Goal: Task Accomplishment & Management: Manage account settings

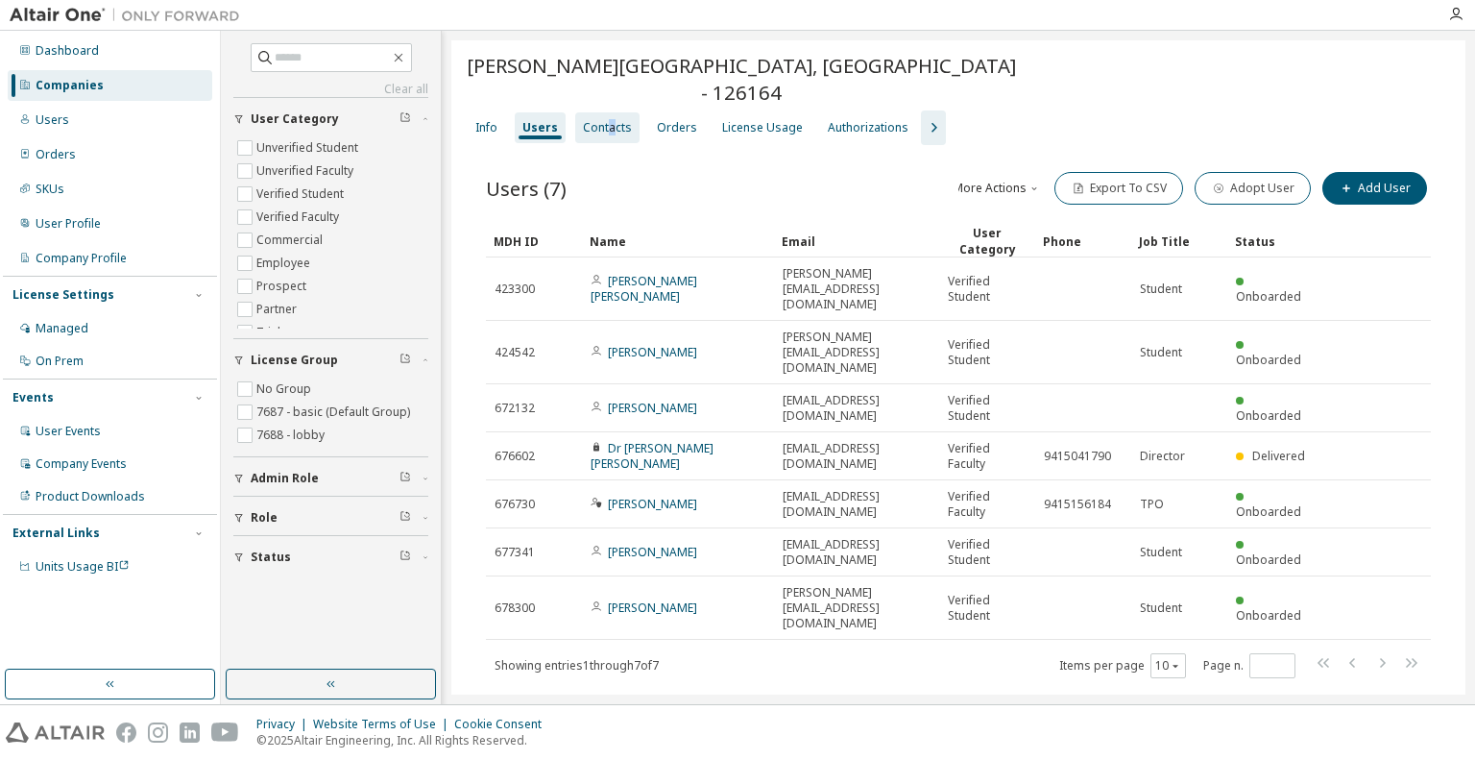
click at [608, 126] on div "Contacts" at bounding box center [607, 127] width 49 height 15
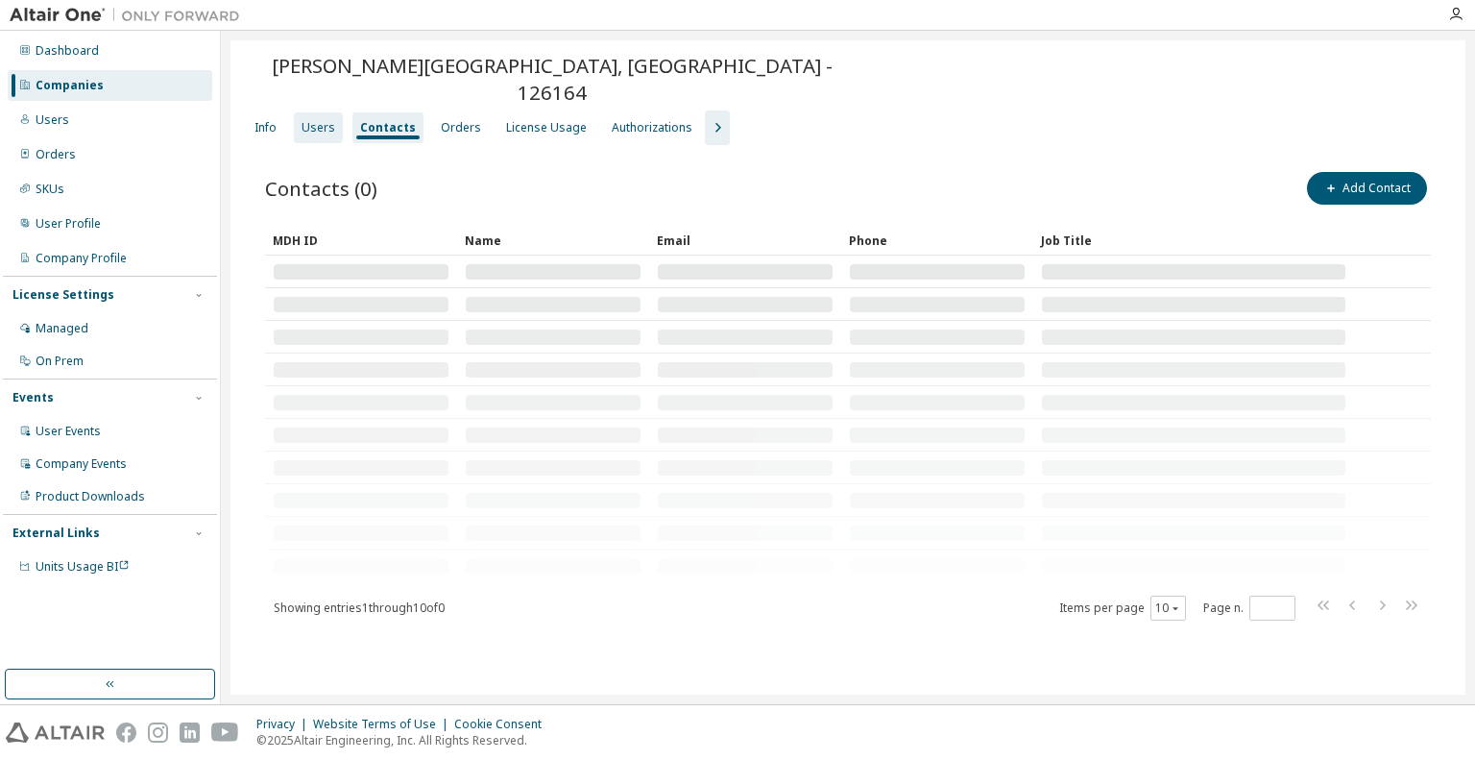
click at [327, 120] on div "Users" at bounding box center [319, 127] width 34 height 15
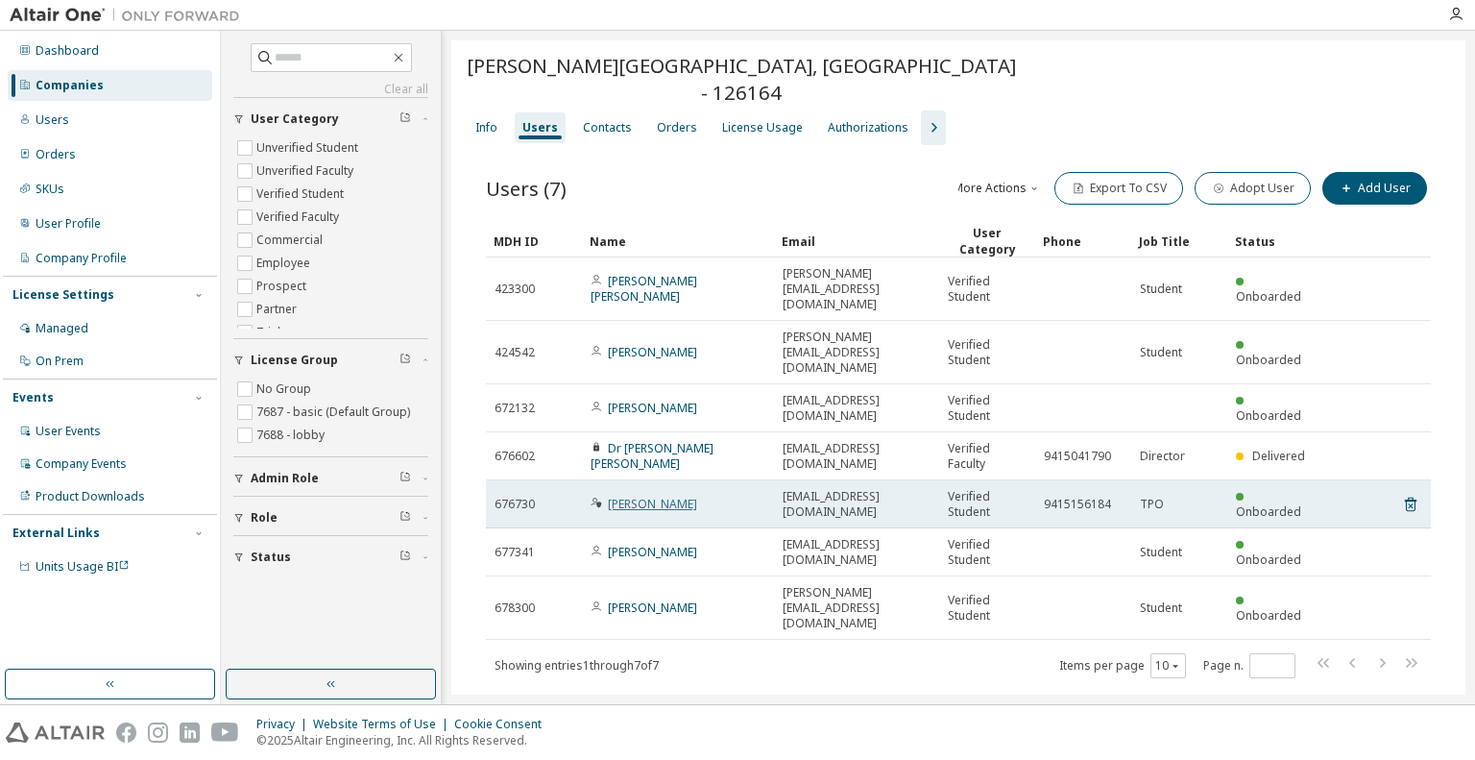
click at [640, 496] on link "[PERSON_NAME]" at bounding box center [652, 504] width 89 height 16
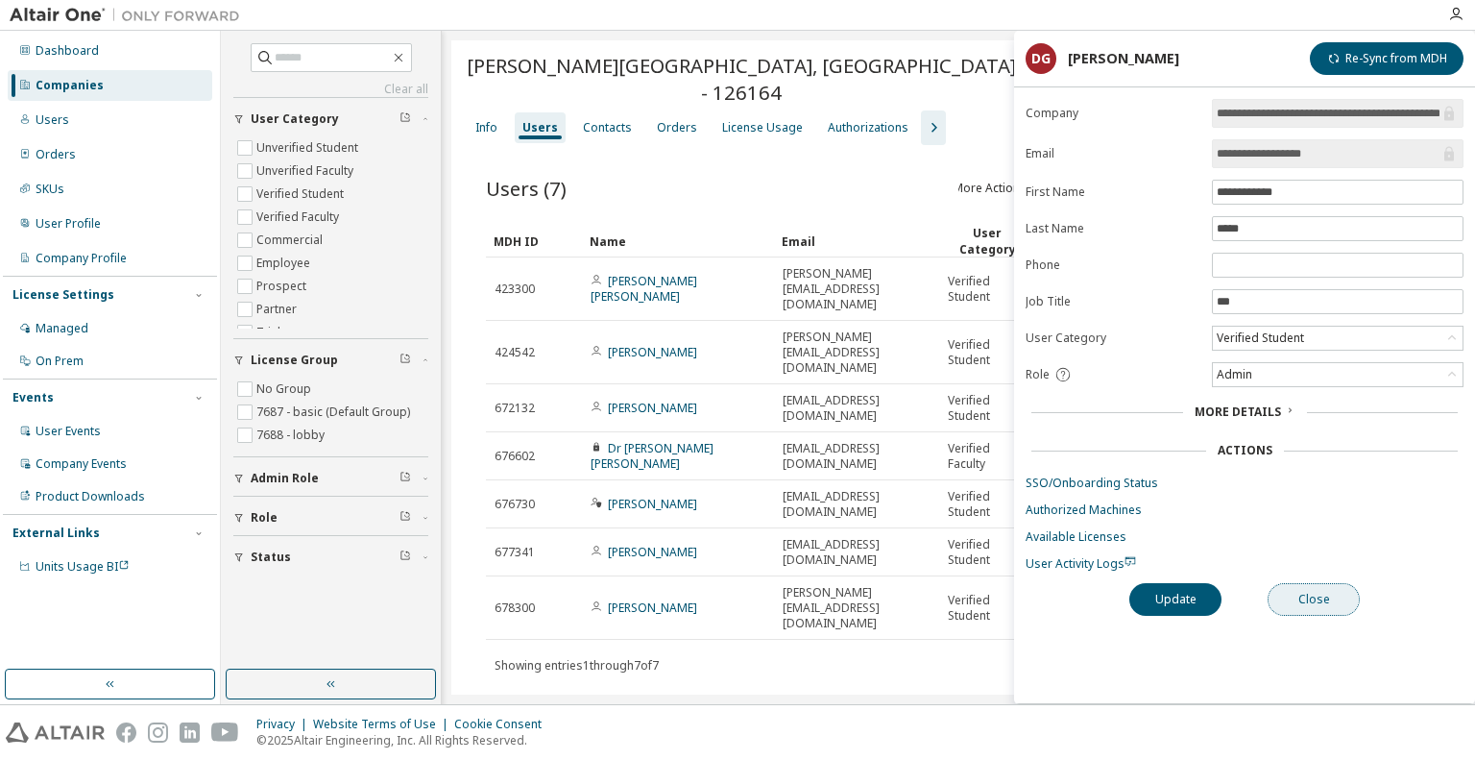
click at [1326, 599] on button "Close" at bounding box center [1314, 599] width 92 height 33
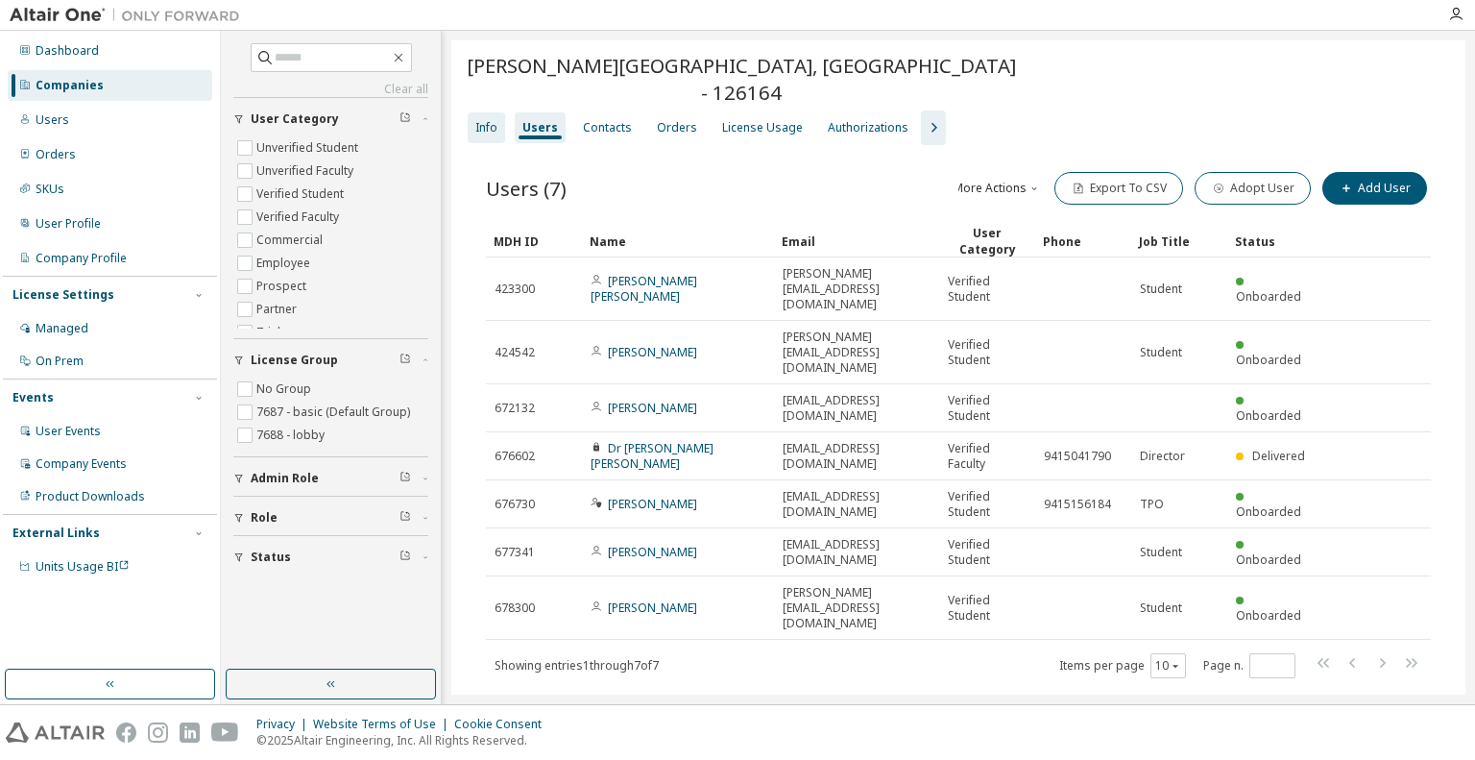
click at [493, 120] on div "Info" at bounding box center [486, 127] width 22 height 15
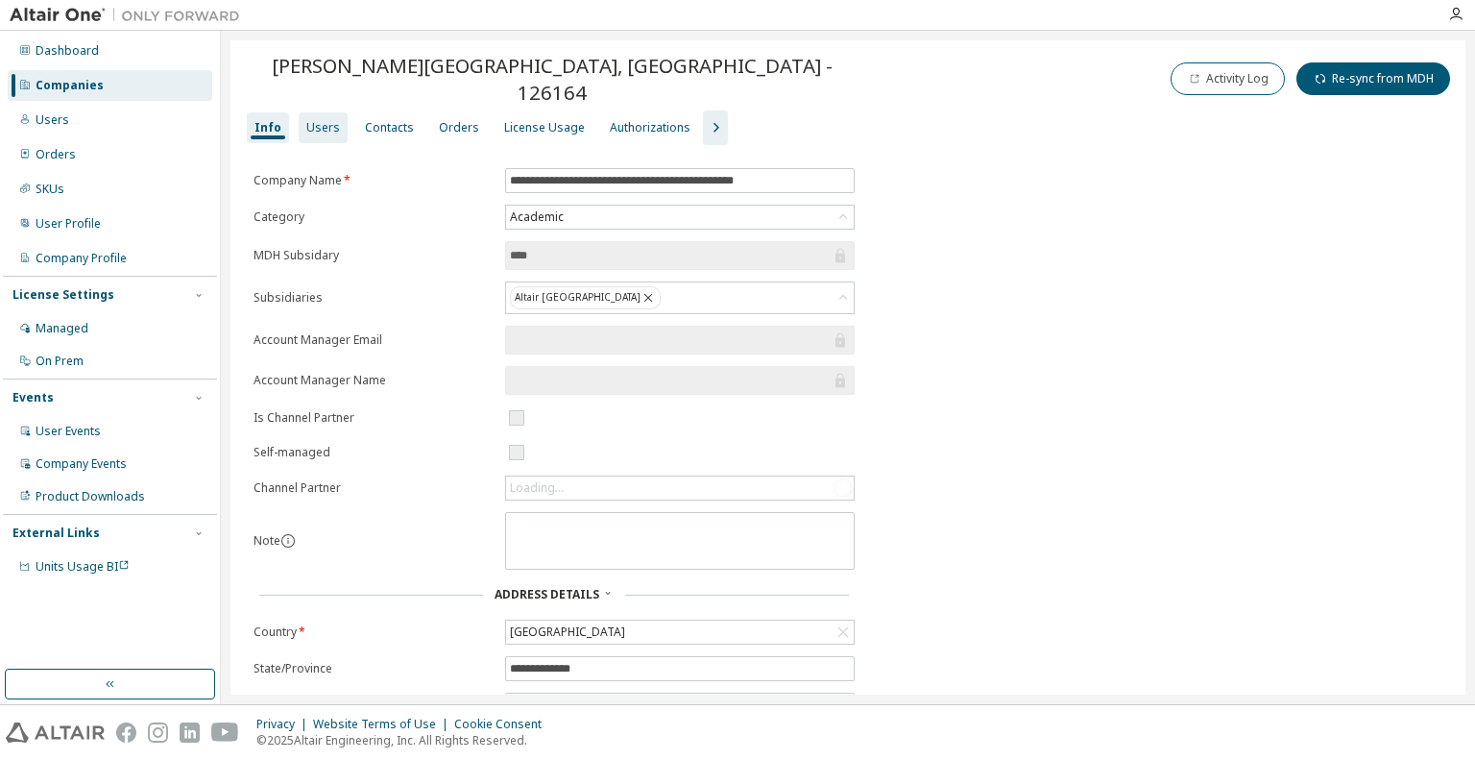
click at [337, 112] on div "Users" at bounding box center [323, 127] width 49 height 31
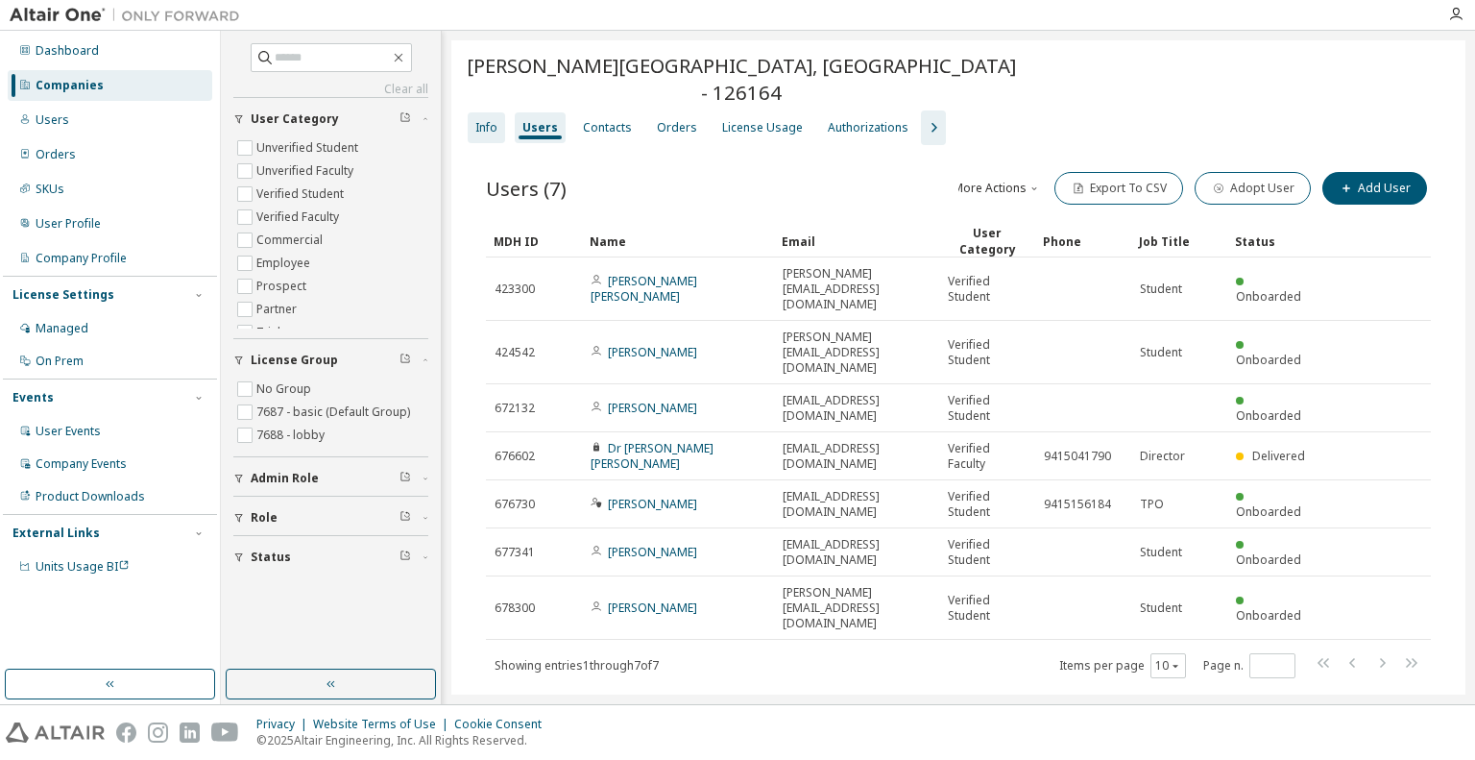
click at [490, 120] on div "Info" at bounding box center [486, 127] width 22 height 15
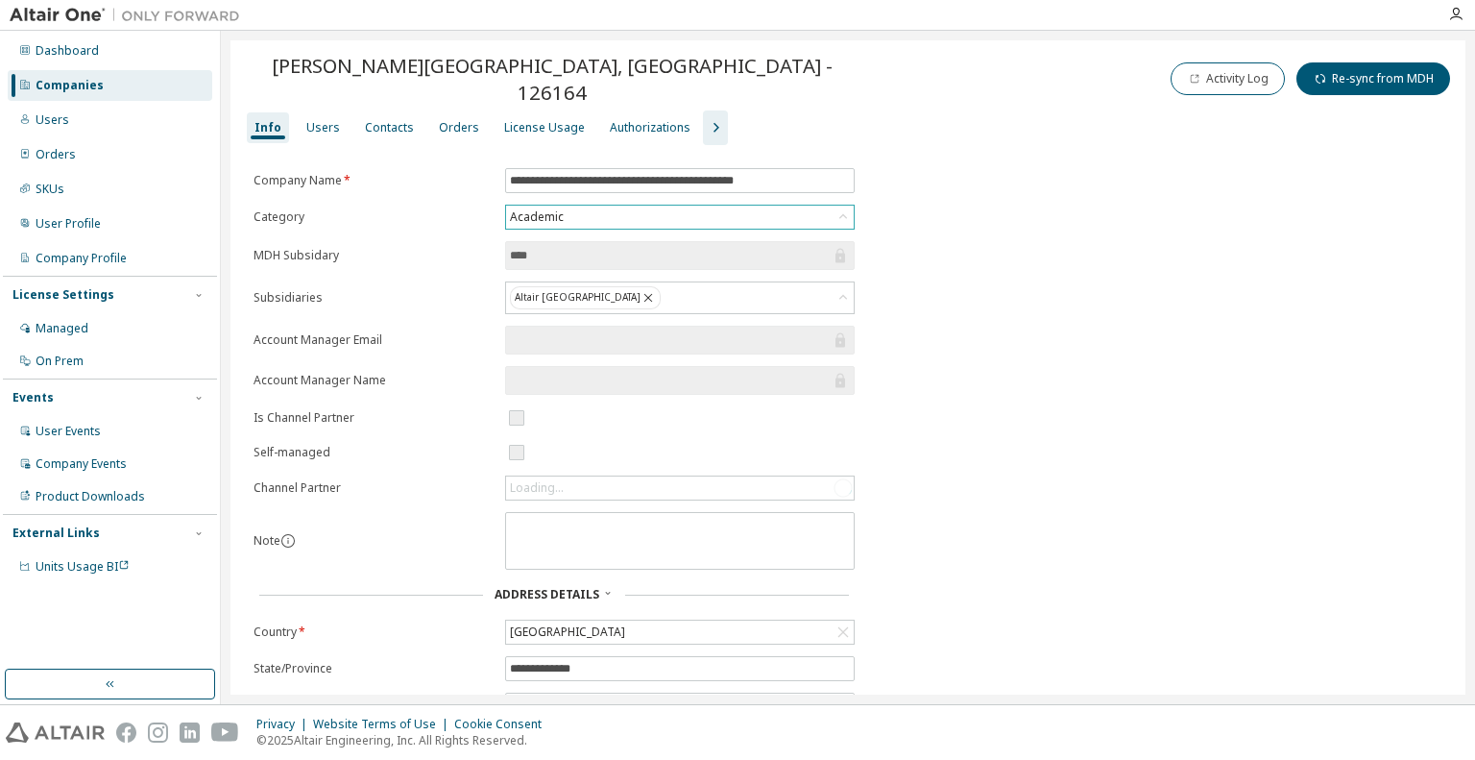
click at [558, 207] on div "Academic" at bounding box center [537, 217] width 60 height 21
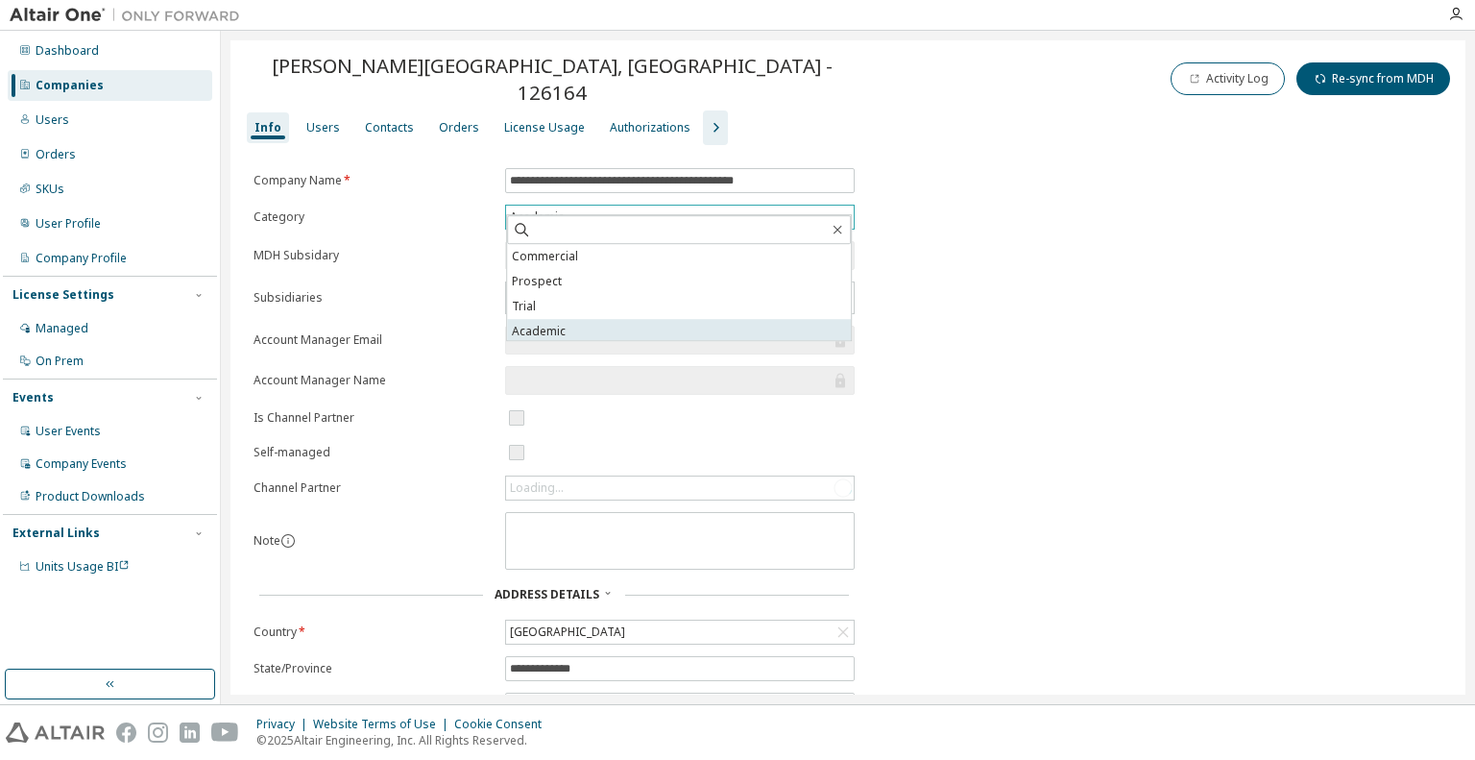
click at [541, 326] on li "Academic" at bounding box center [679, 331] width 344 height 25
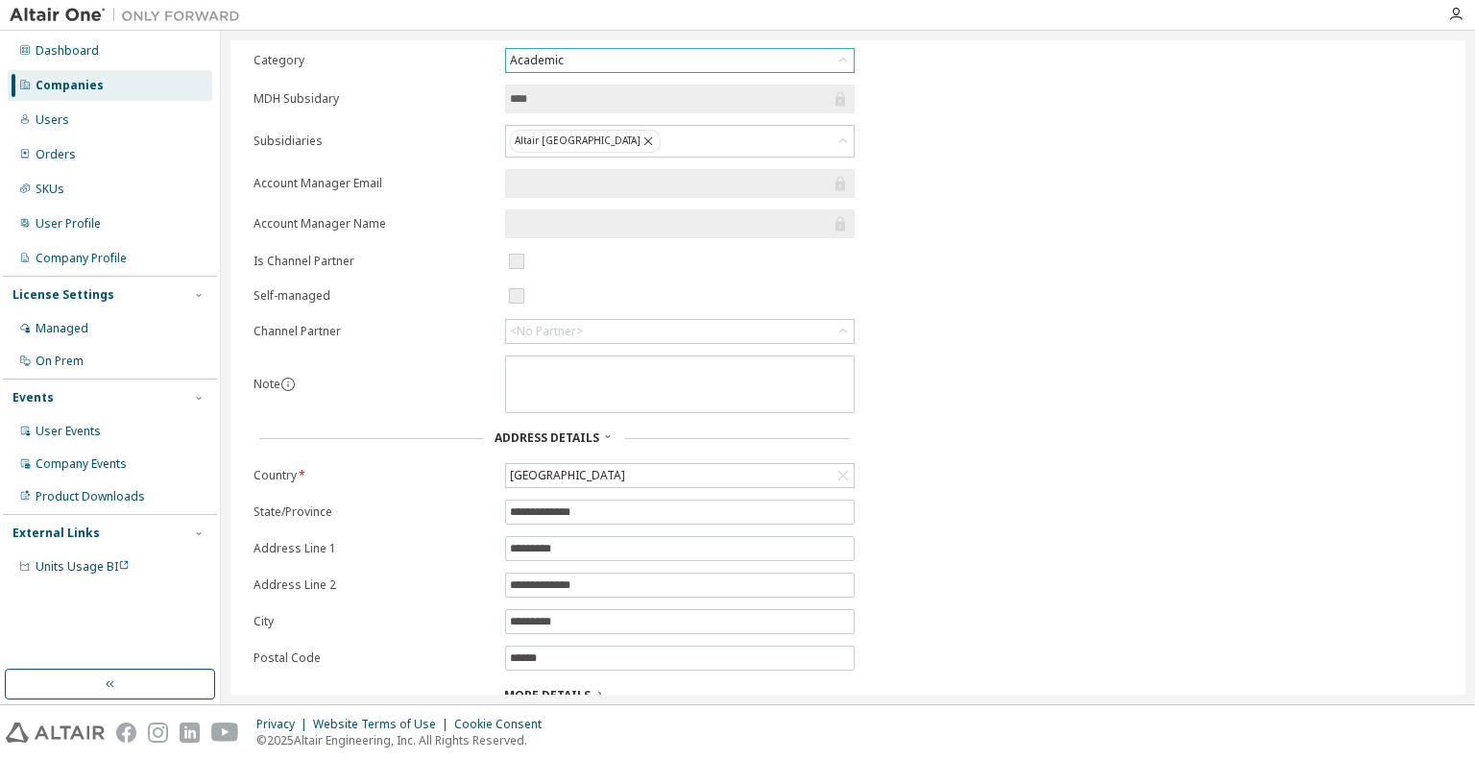
scroll to position [207, 0]
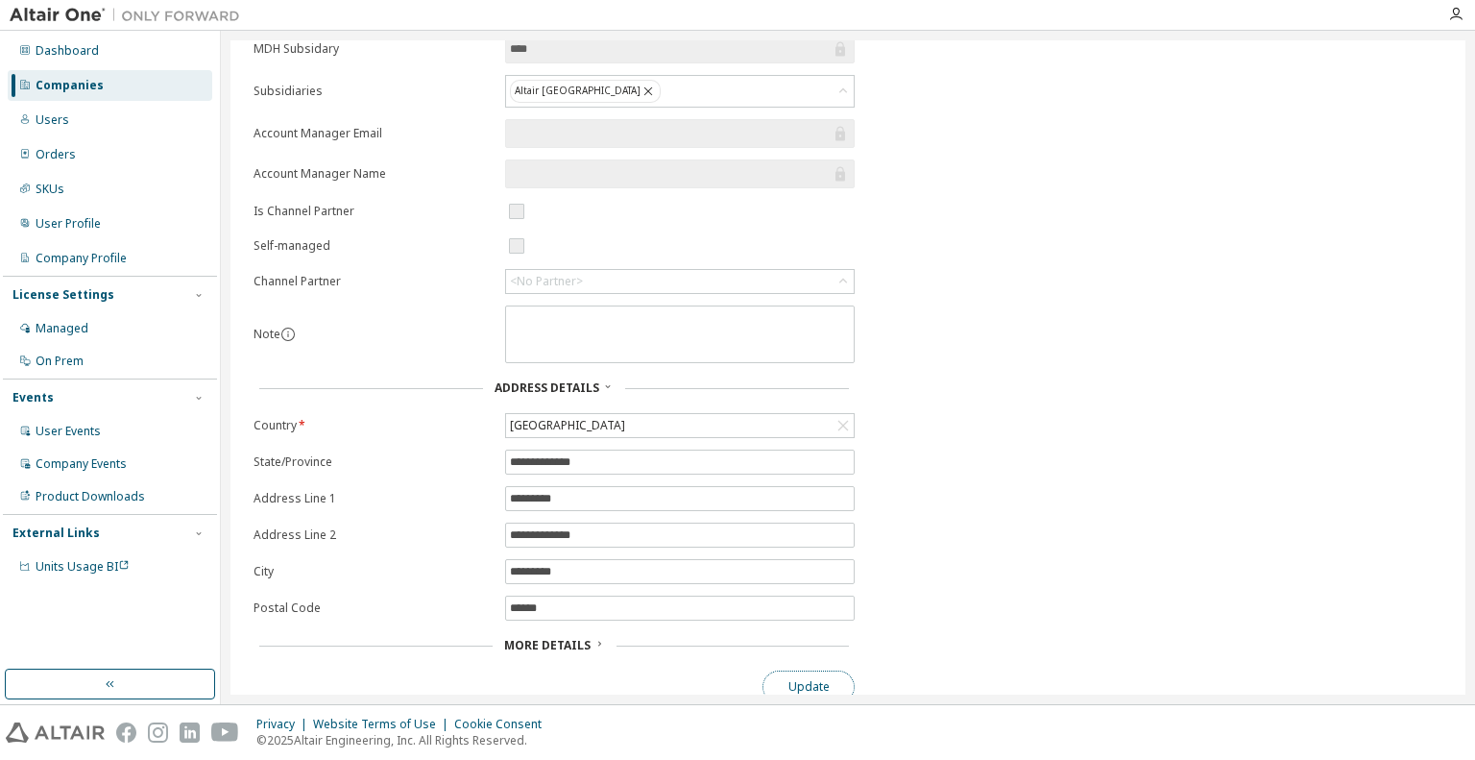
click at [834, 670] on button "Update" at bounding box center [809, 686] width 92 height 33
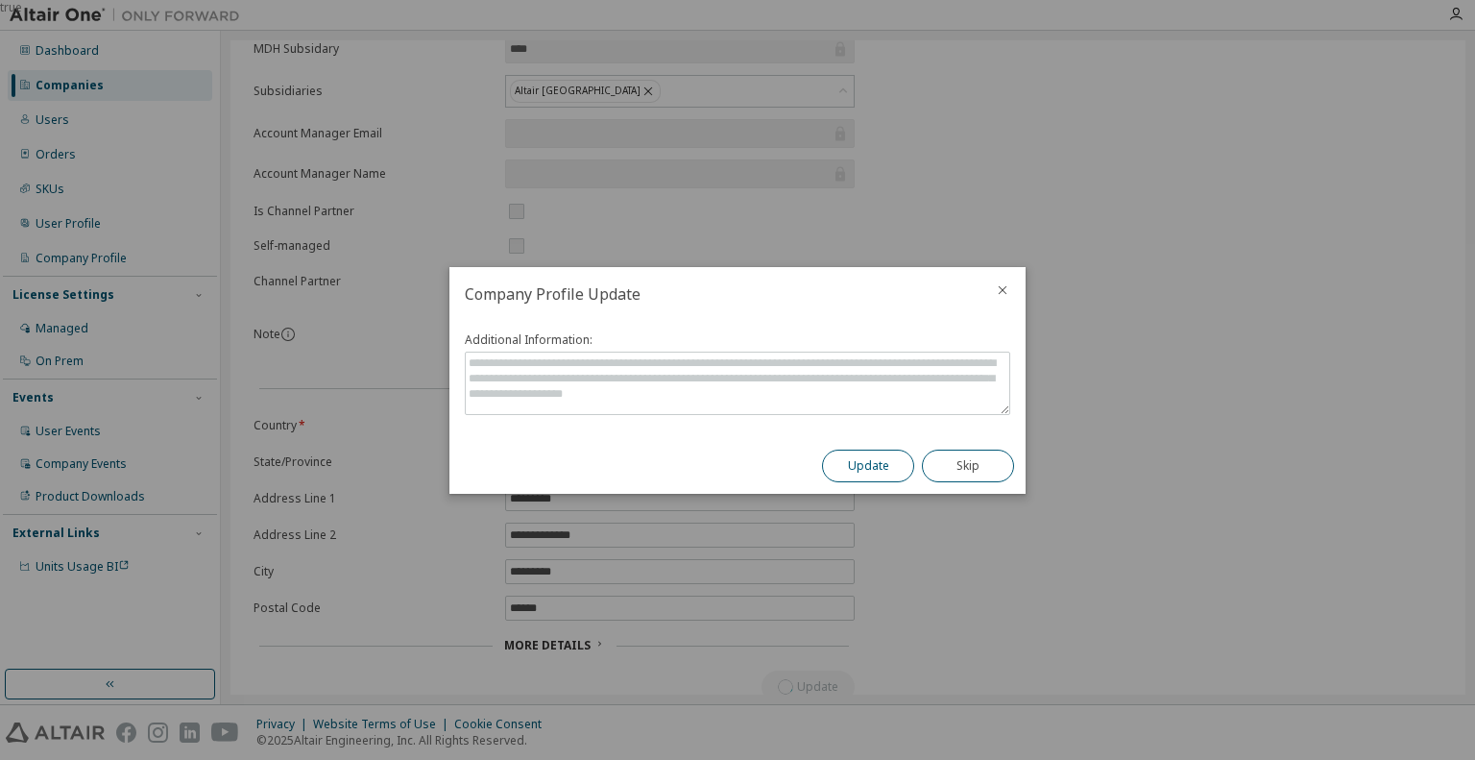
click at [867, 470] on button "Update" at bounding box center [868, 466] width 92 height 33
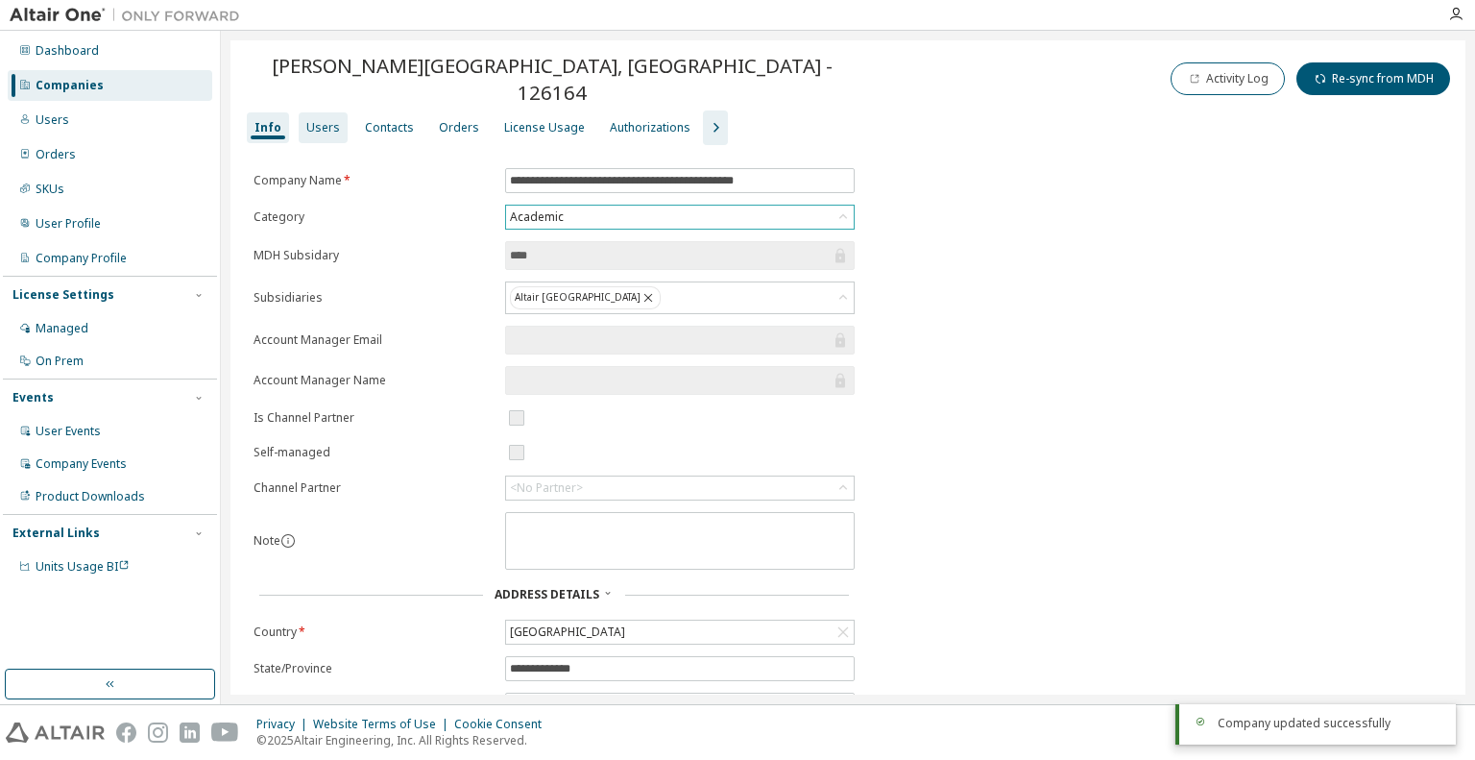
click at [308, 120] on div "Users" at bounding box center [323, 127] width 34 height 15
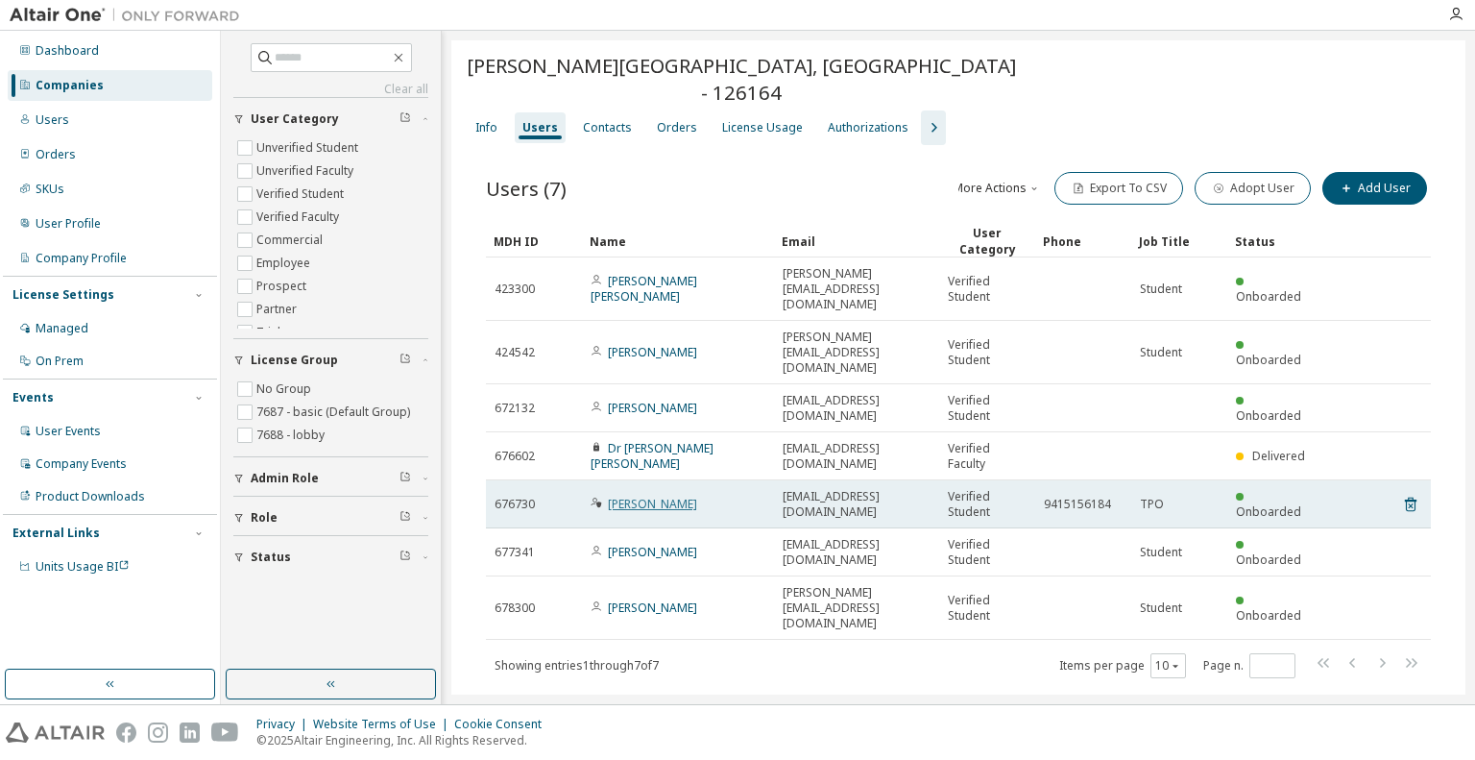
click at [680, 496] on link "[PERSON_NAME]" at bounding box center [652, 504] width 89 height 16
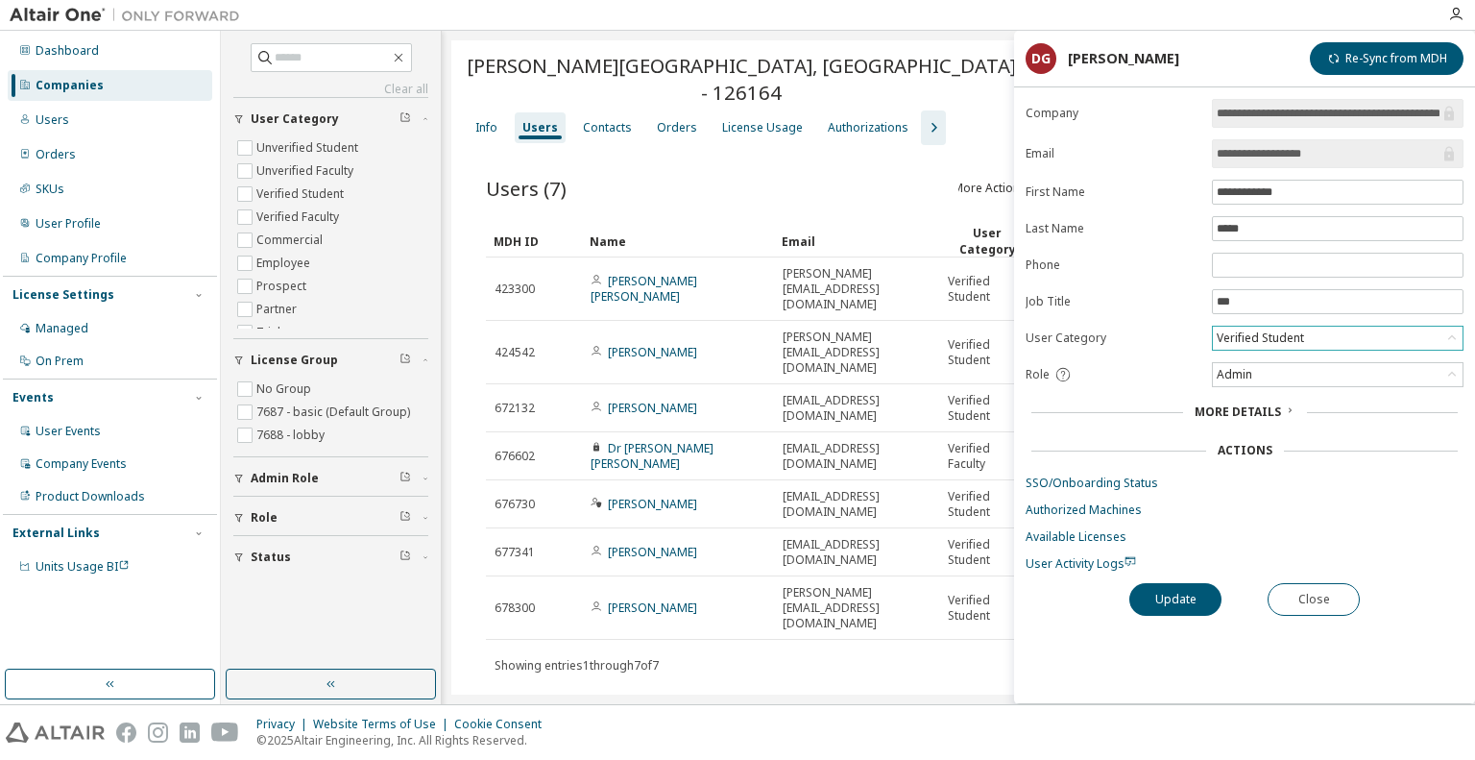
click at [1270, 331] on div "Verified Student" at bounding box center [1260, 338] width 93 height 21
click at [1261, 430] on li "Verified Faculty" at bounding box center [1337, 435] width 246 height 25
click at [1166, 592] on button "Update" at bounding box center [1176, 599] width 92 height 33
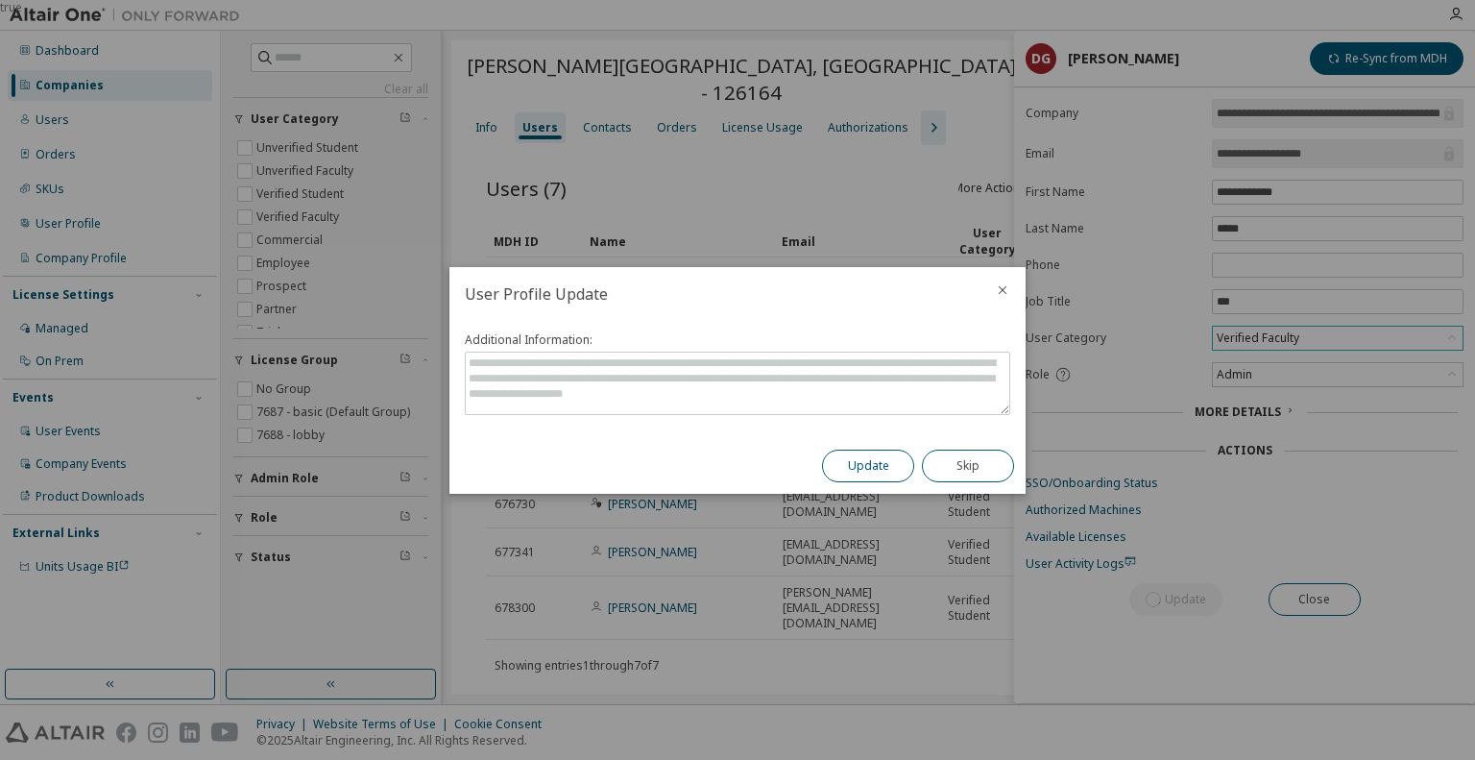
click at [864, 464] on button "Update" at bounding box center [868, 466] width 92 height 33
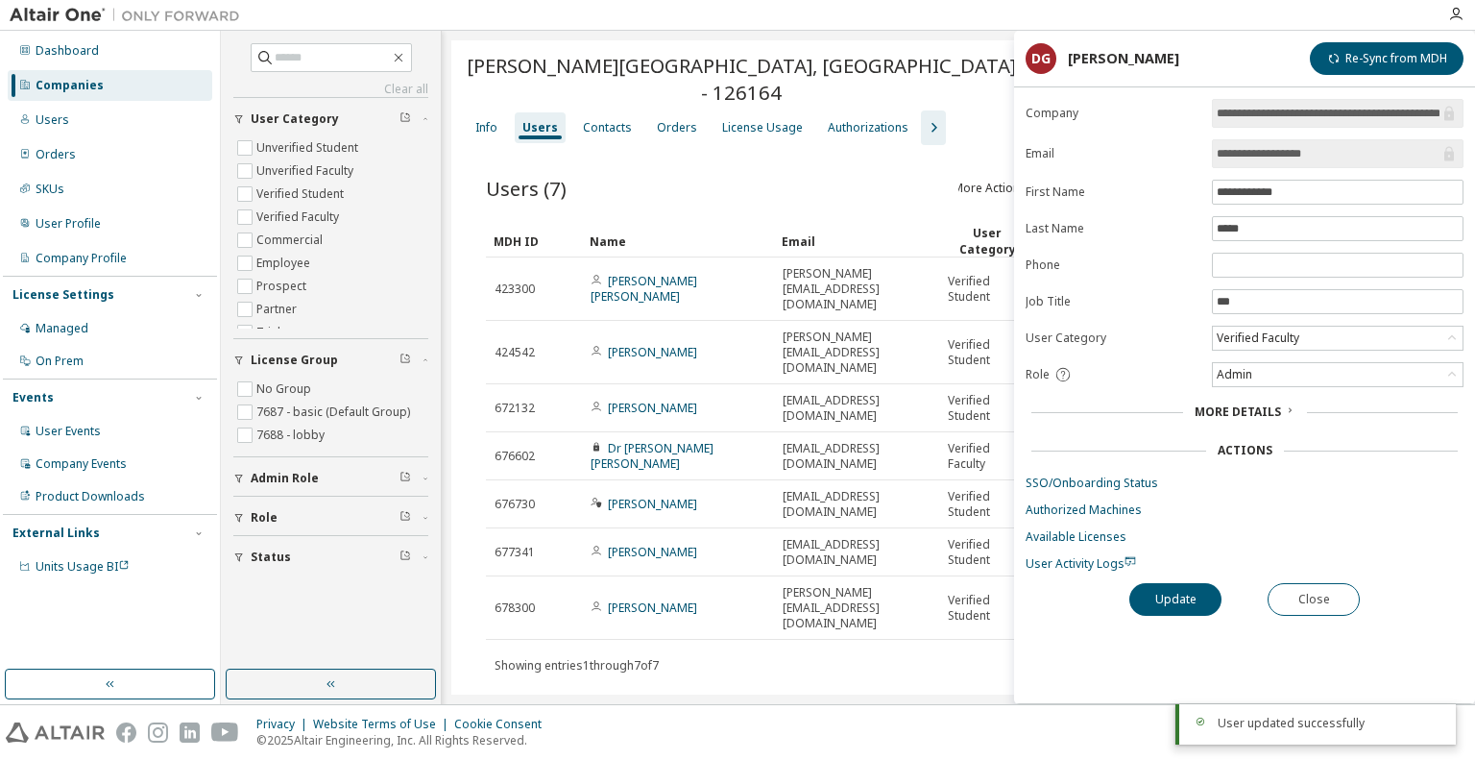
click at [1107, 480] on link "SSO/Onboarding Status" at bounding box center [1245, 482] width 438 height 15
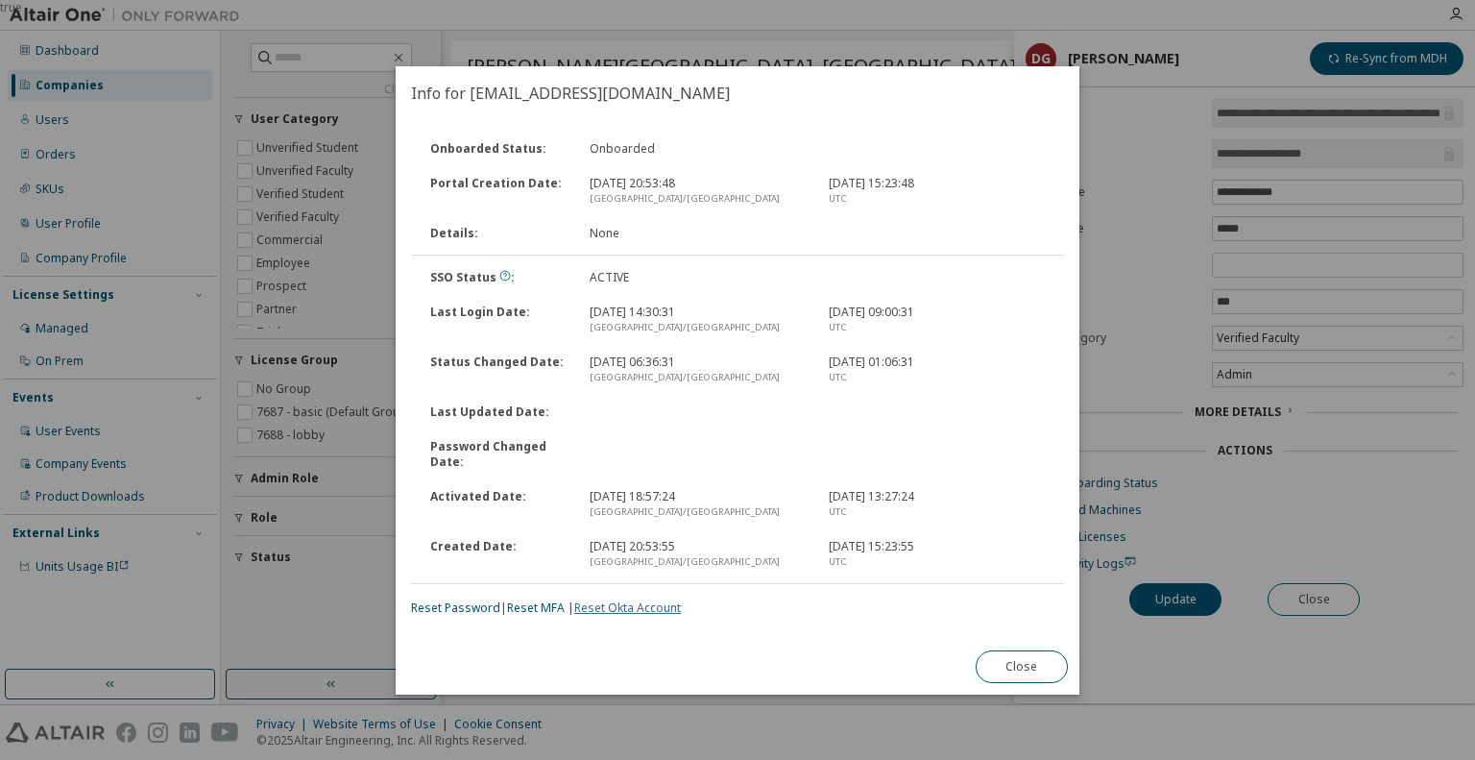
click at [603, 606] on link "Reset Okta Account" at bounding box center [627, 607] width 107 height 16
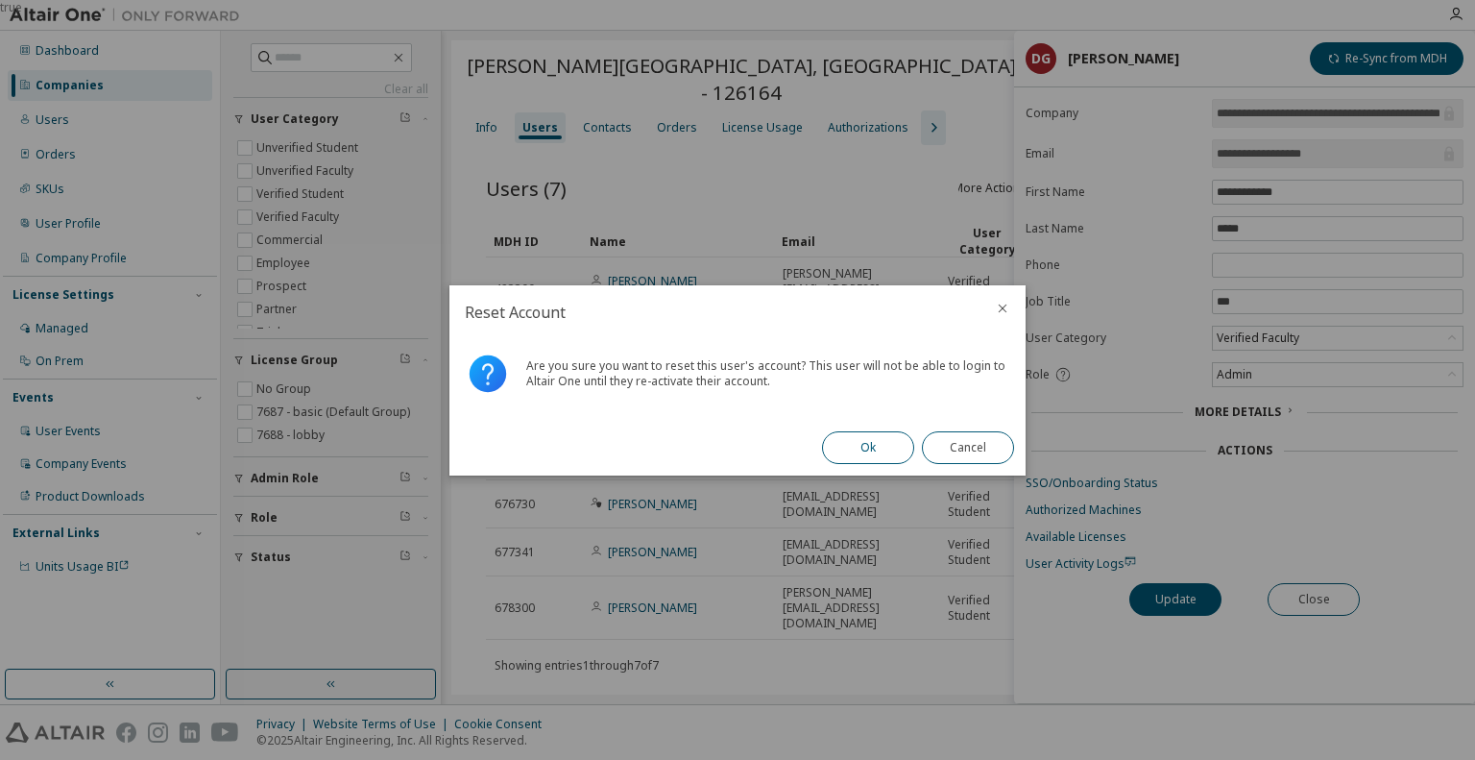
click at [861, 451] on button "Ok" at bounding box center [868, 447] width 92 height 33
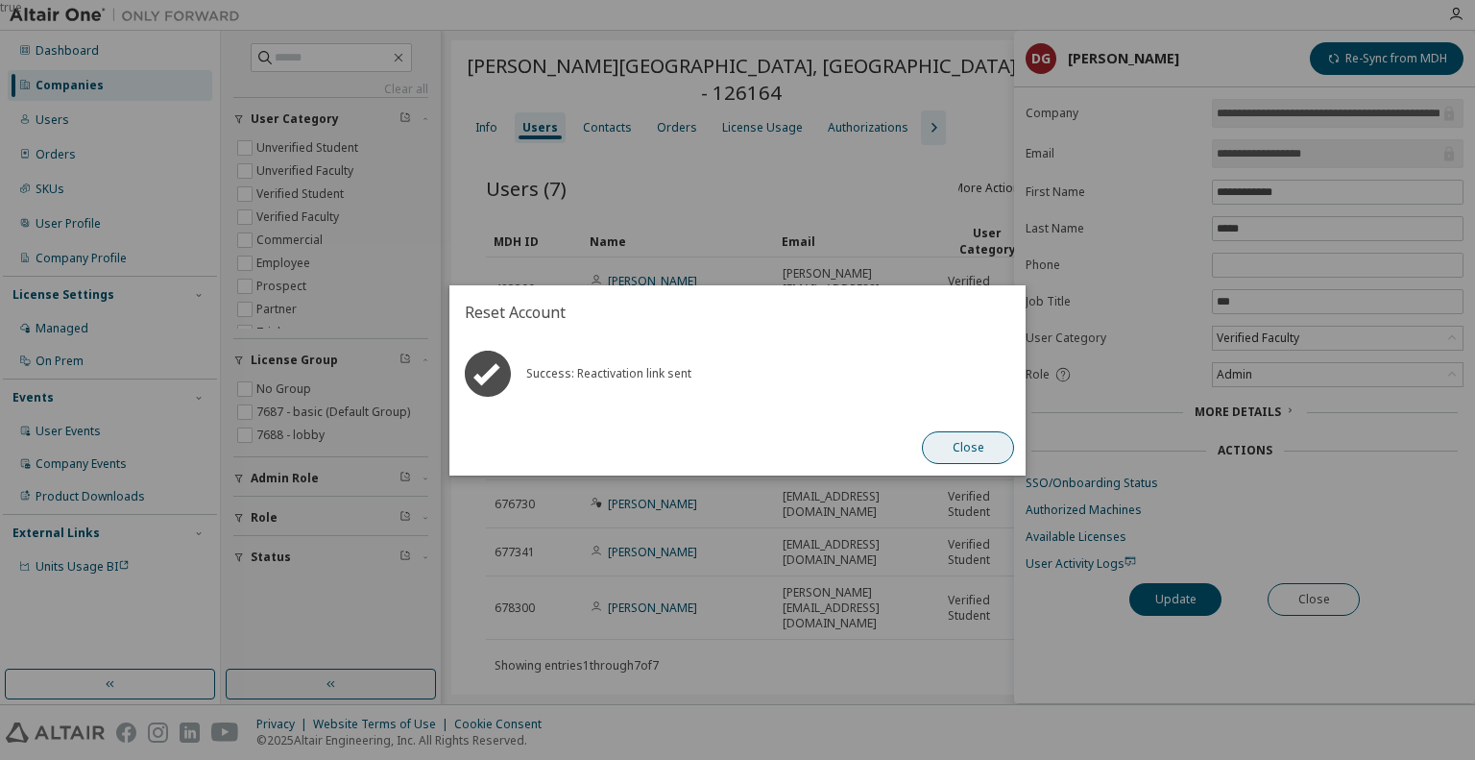
click at [959, 445] on button "Close" at bounding box center [968, 447] width 92 height 33
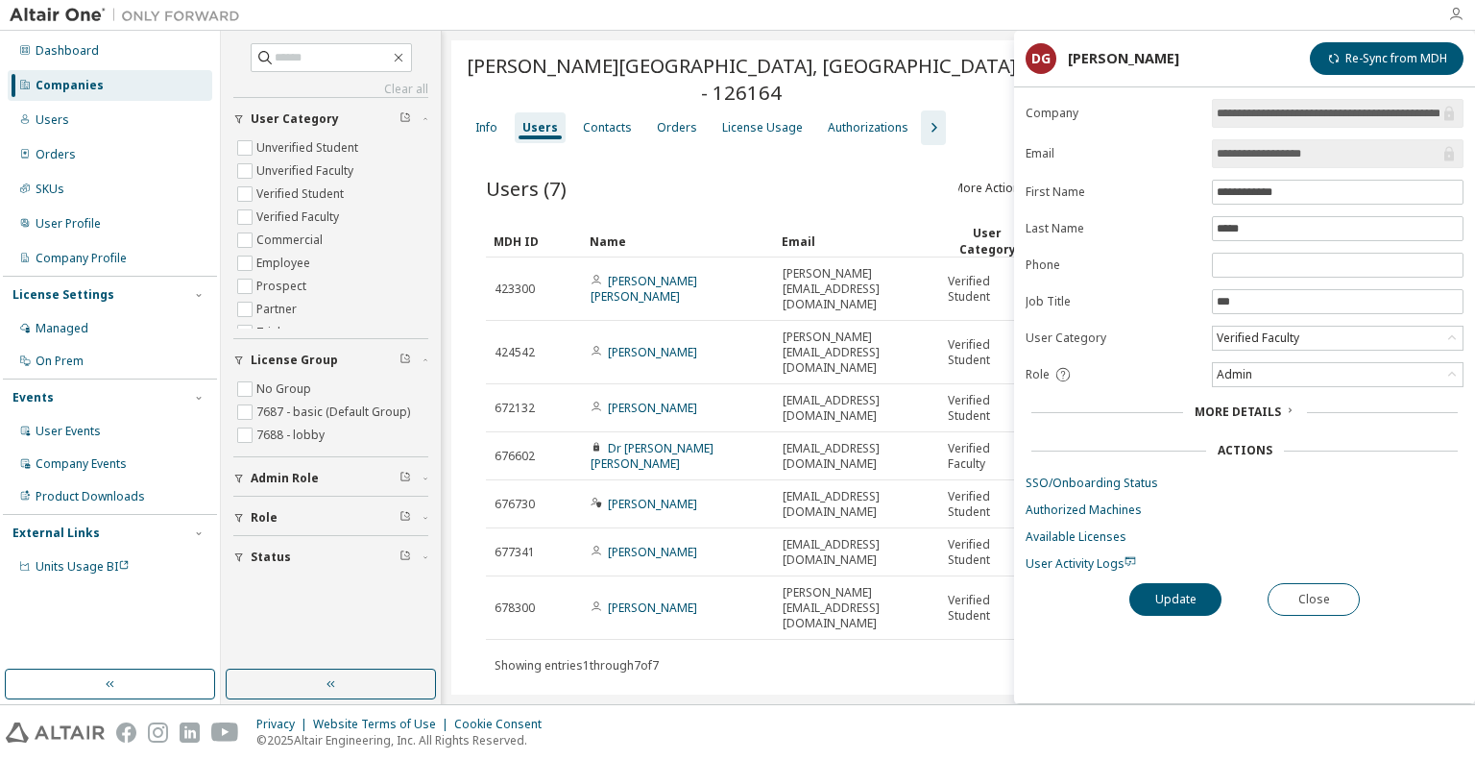
click at [1456, 12] on icon "button" at bounding box center [1455, 14] width 15 height 15
